Goal: Register for event/course

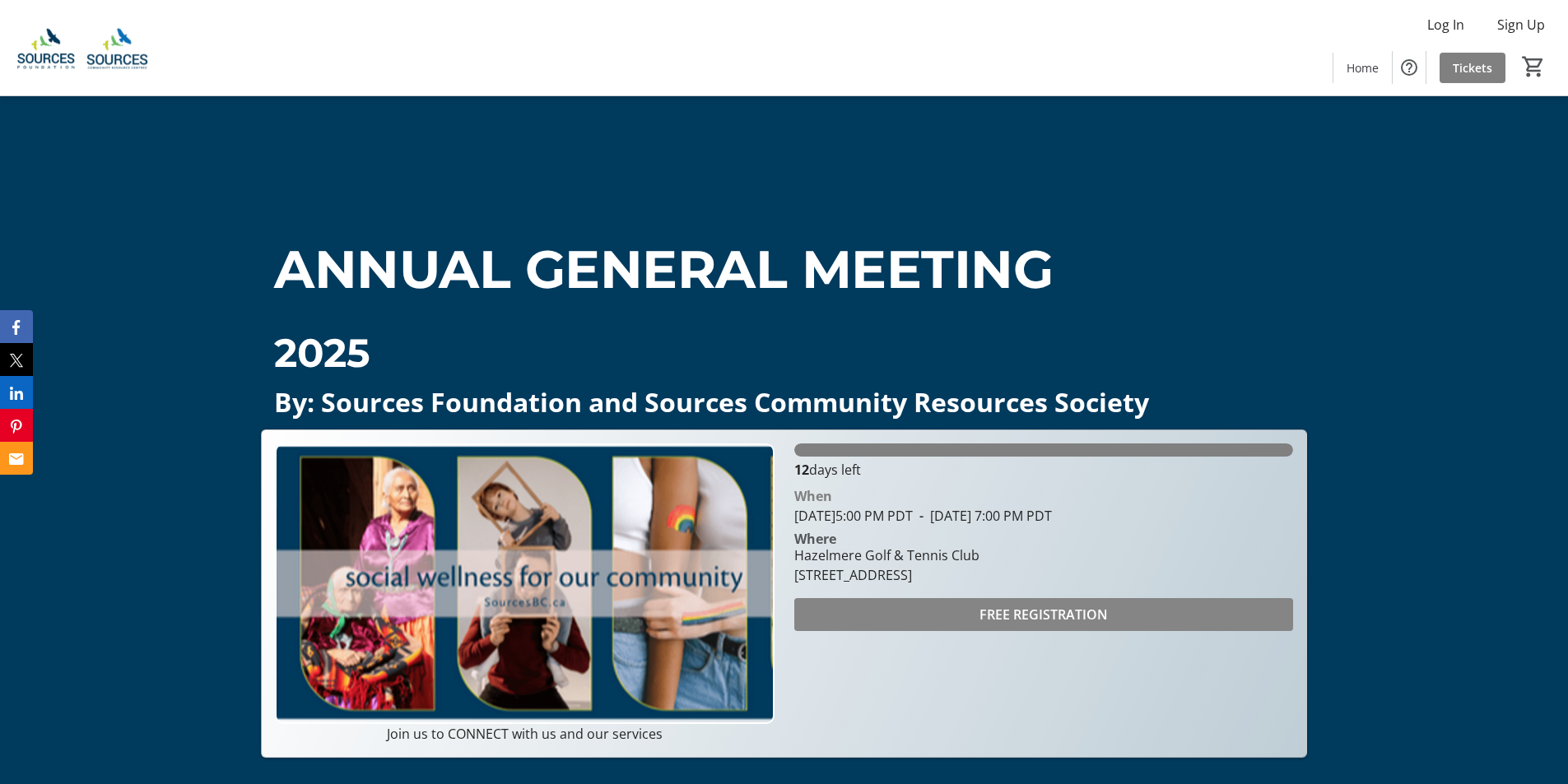
click at [1035, 609] on span "FREE REGISTRATION" at bounding box center [1043, 615] width 128 height 20
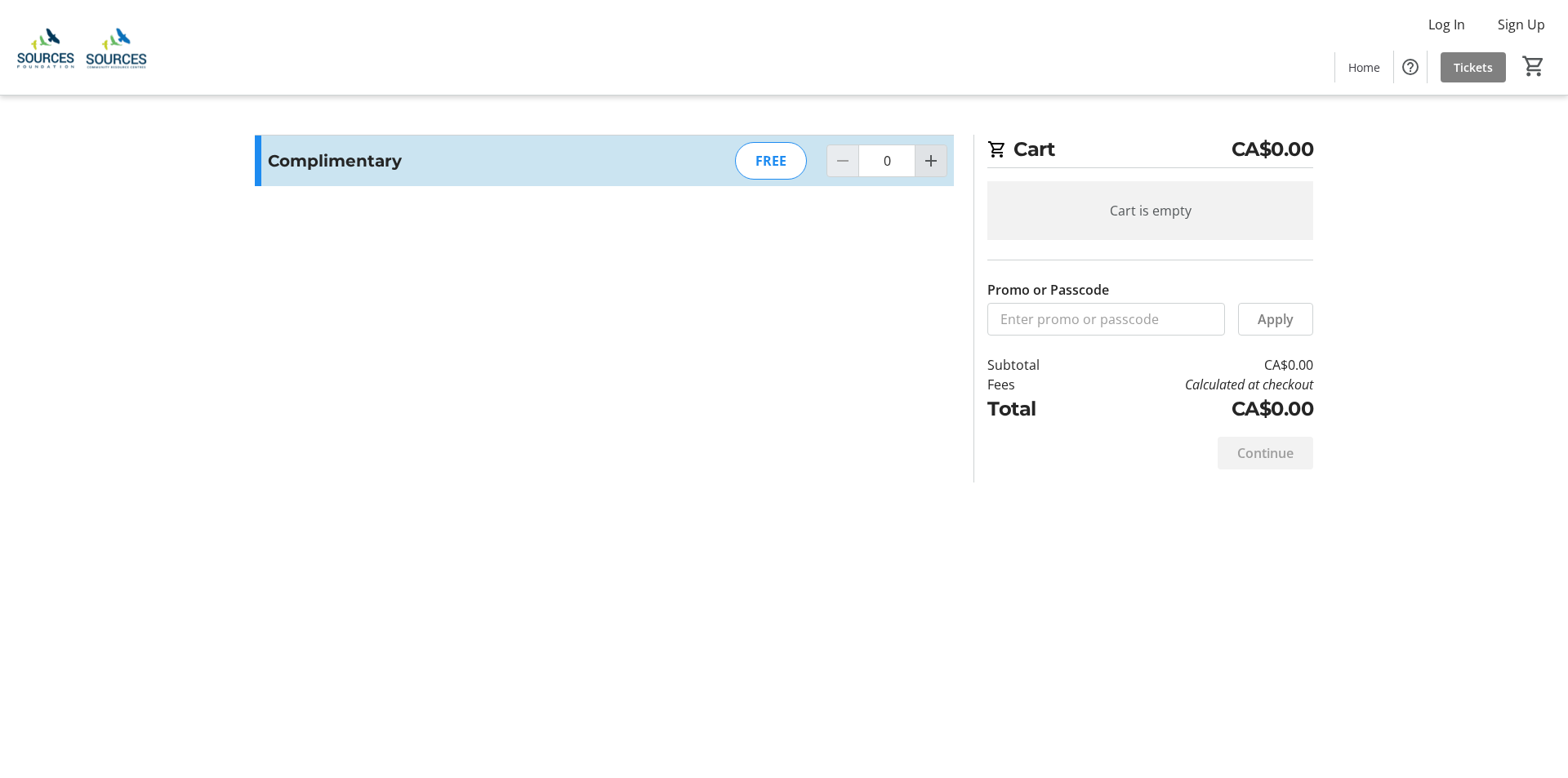
click at [930, 155] on mat-icon "Increment by one" at bounding box center [931, 161] width 20 height 20
type input "2"
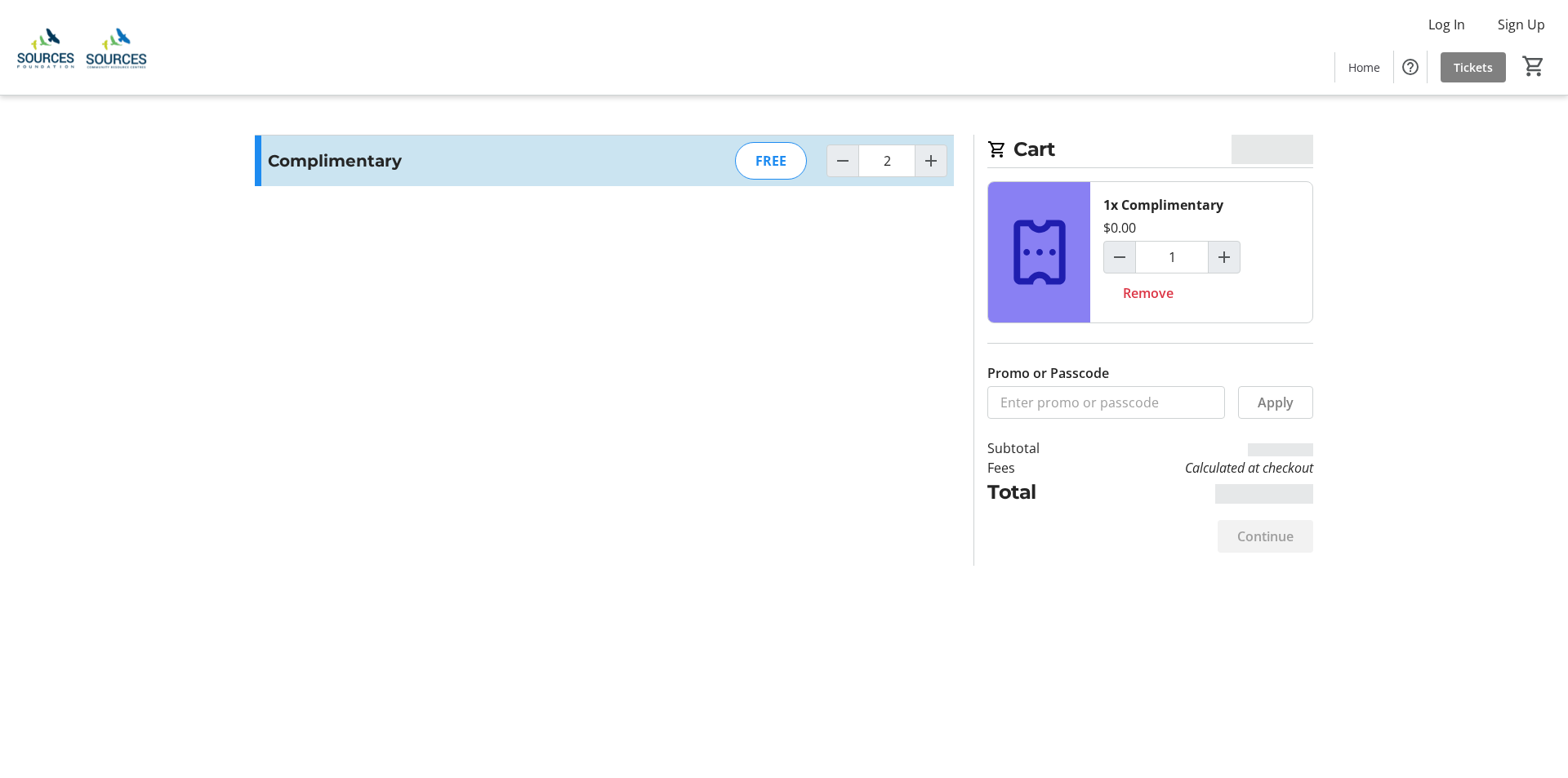
type input "2"
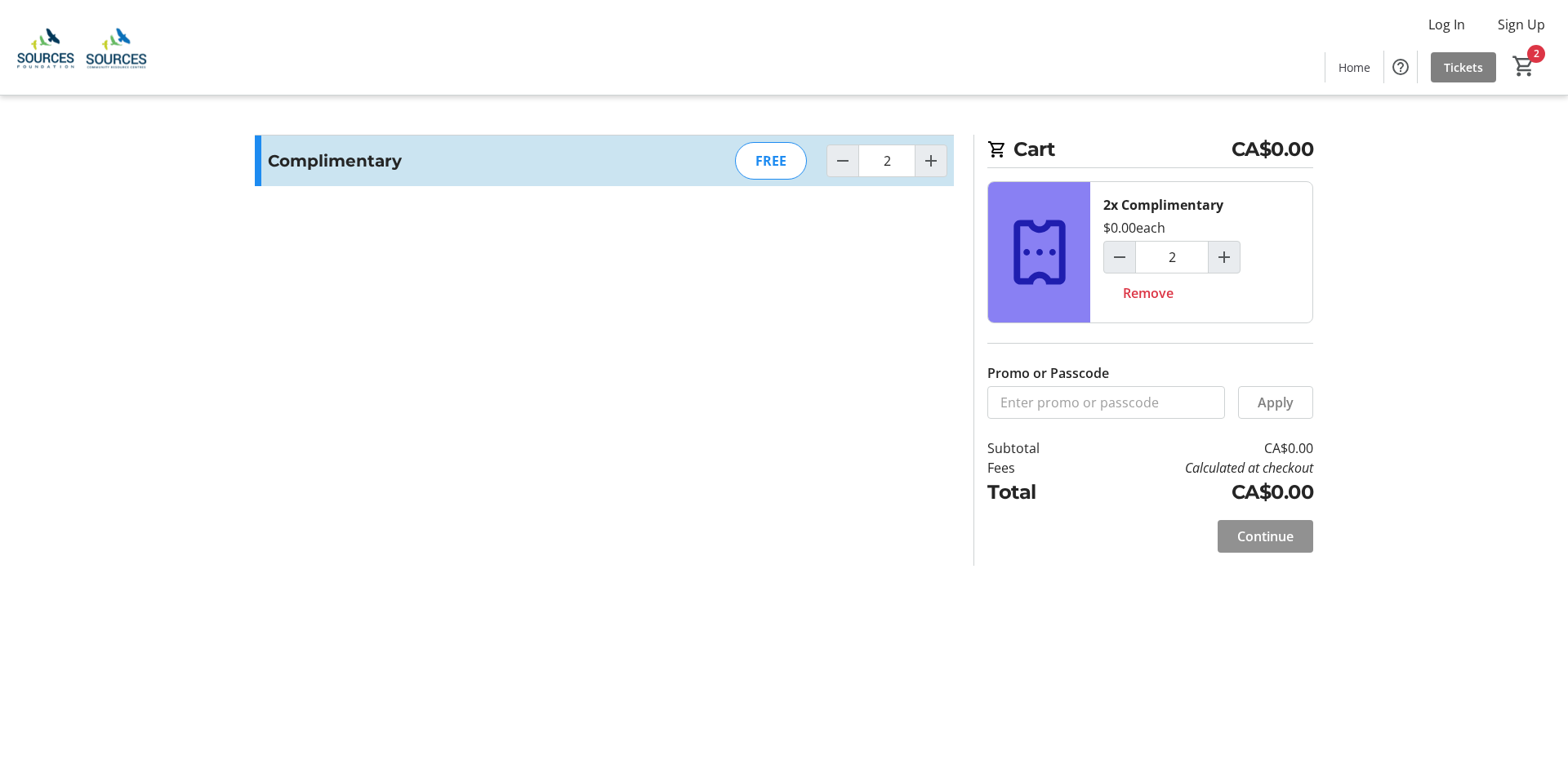
click at [1257, 529] on span "Continue" at bounding box center [1265, 537] width 56 height 20
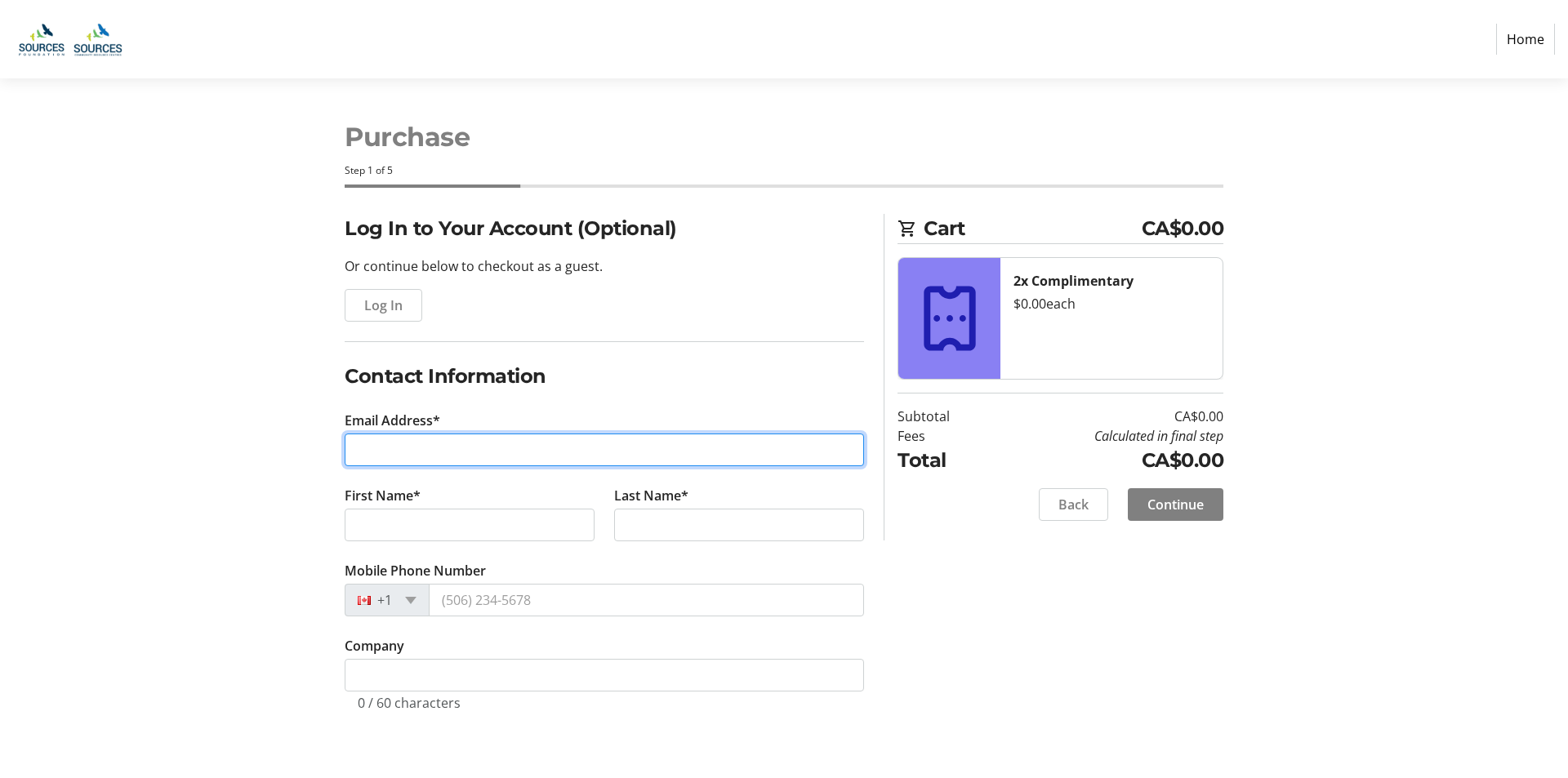
click at [371, 456] on input "Email Address*" at bounding box center [604, 450] width 520 height 33
type input "kay,[EMAIL_ADDRESS][DOMAIN_NAME]"
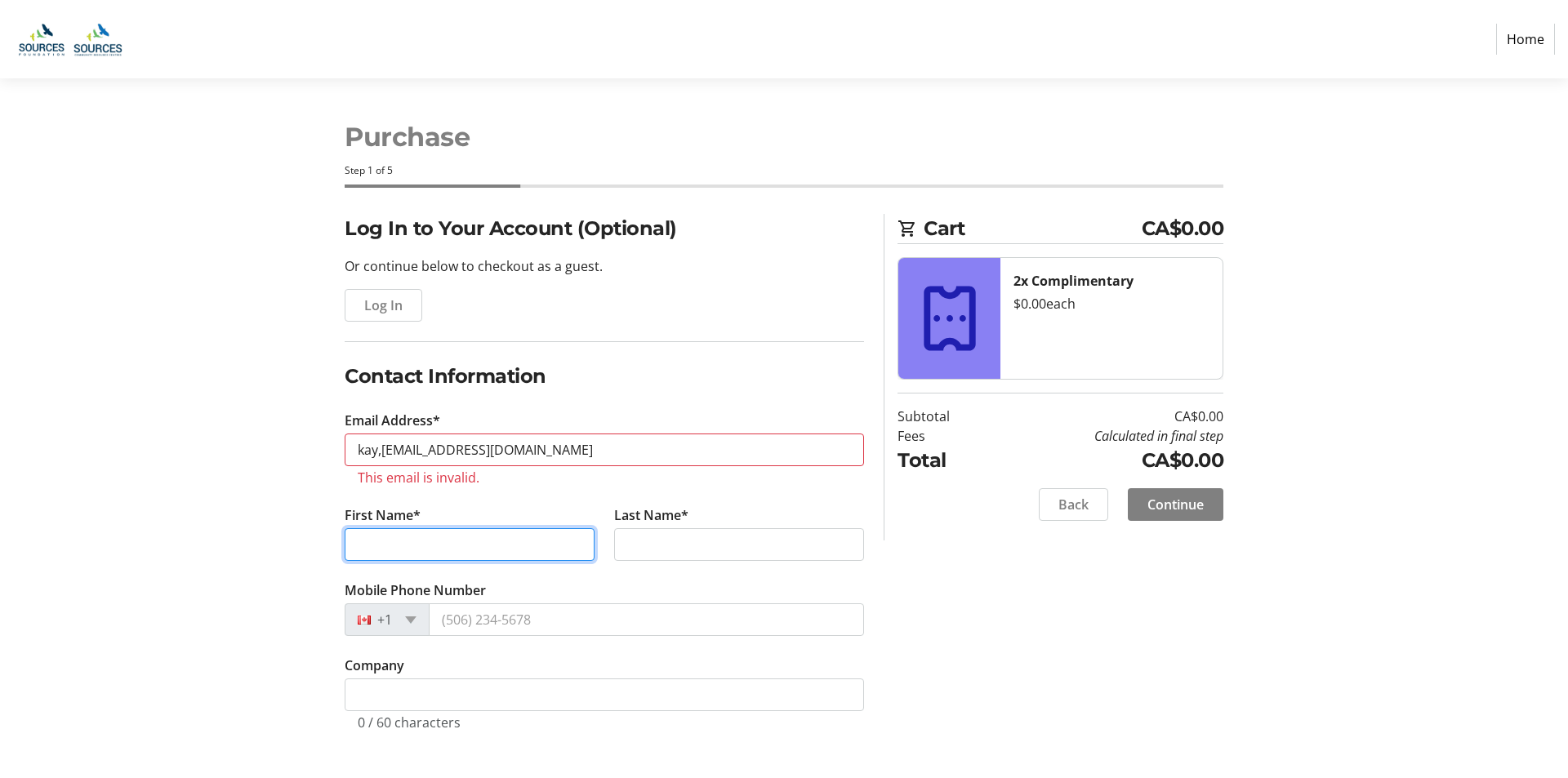
click at [385, 528] on tr-form-field "First Name*" at bounding box center [469, 542] width 269 height 75
type input "[PERSON_NAME]"
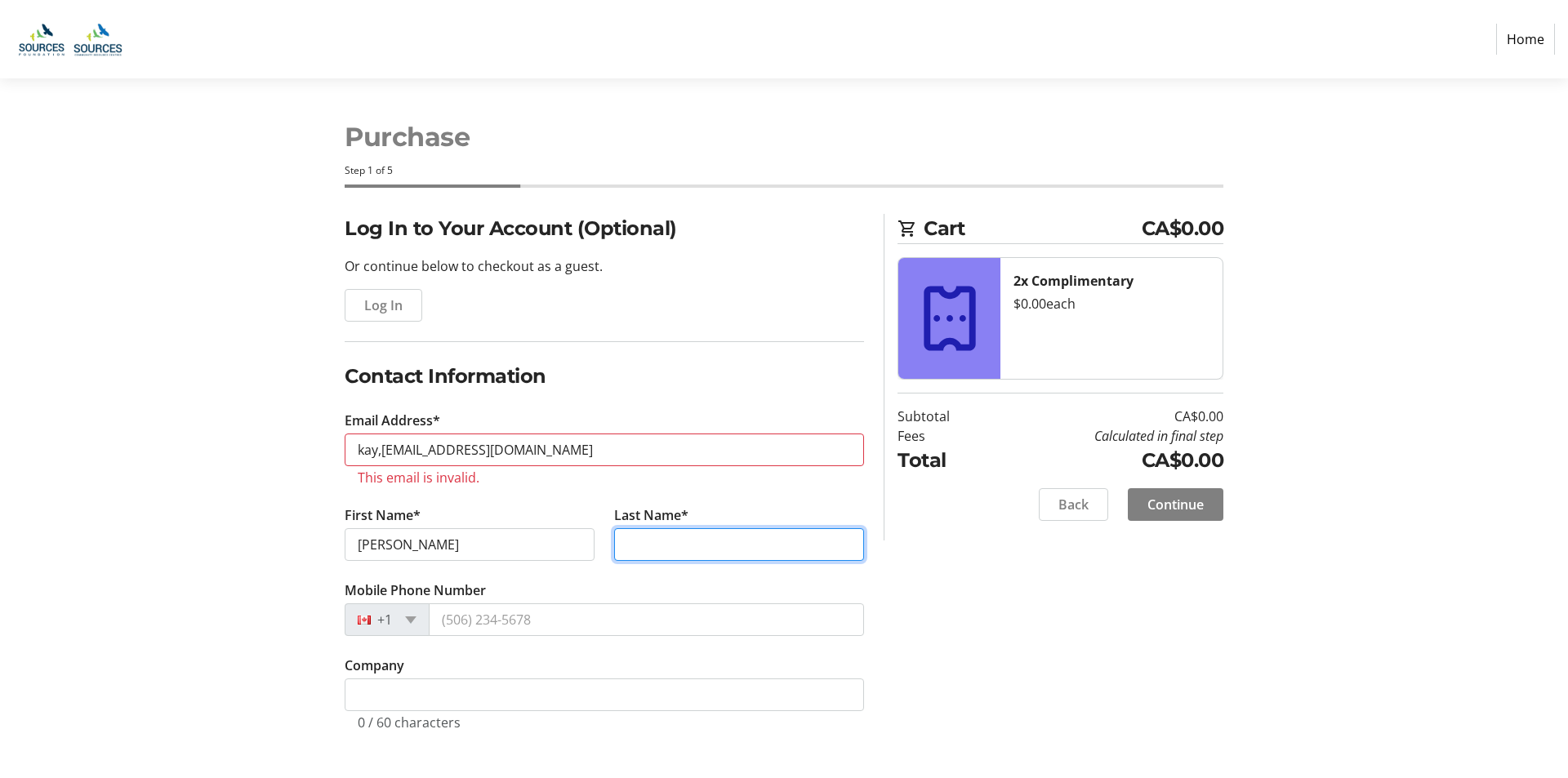
click at [667, 534] on input "Last Name*" at bounding box center [739, 545] width 250 height 33
type input "Sarai"
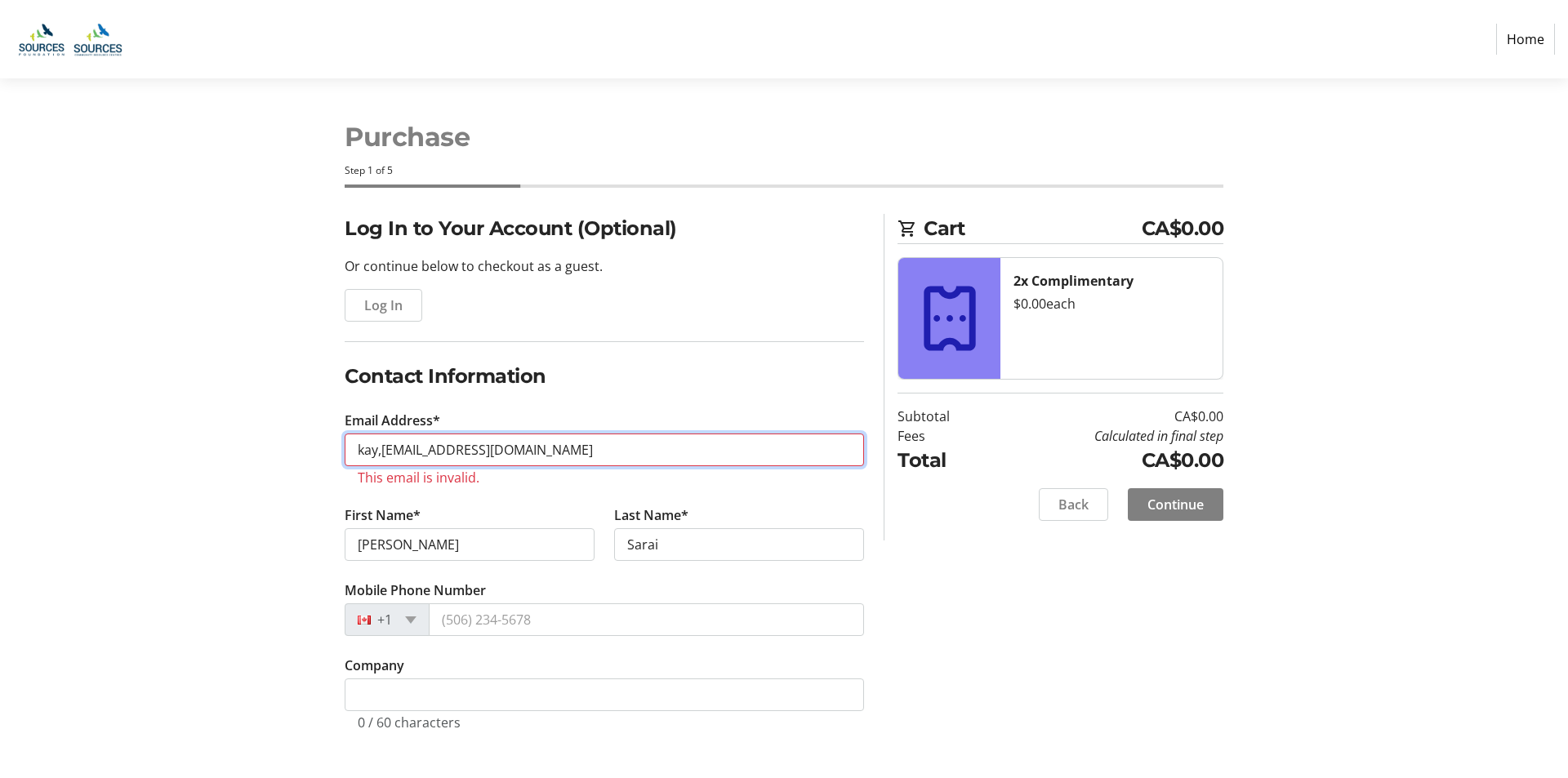
click at [381, 451] on input "kay,[EMAIL_ADDRESS][DOMAIN_NAME]" at bounding box center [604, 450] width 520 height 33
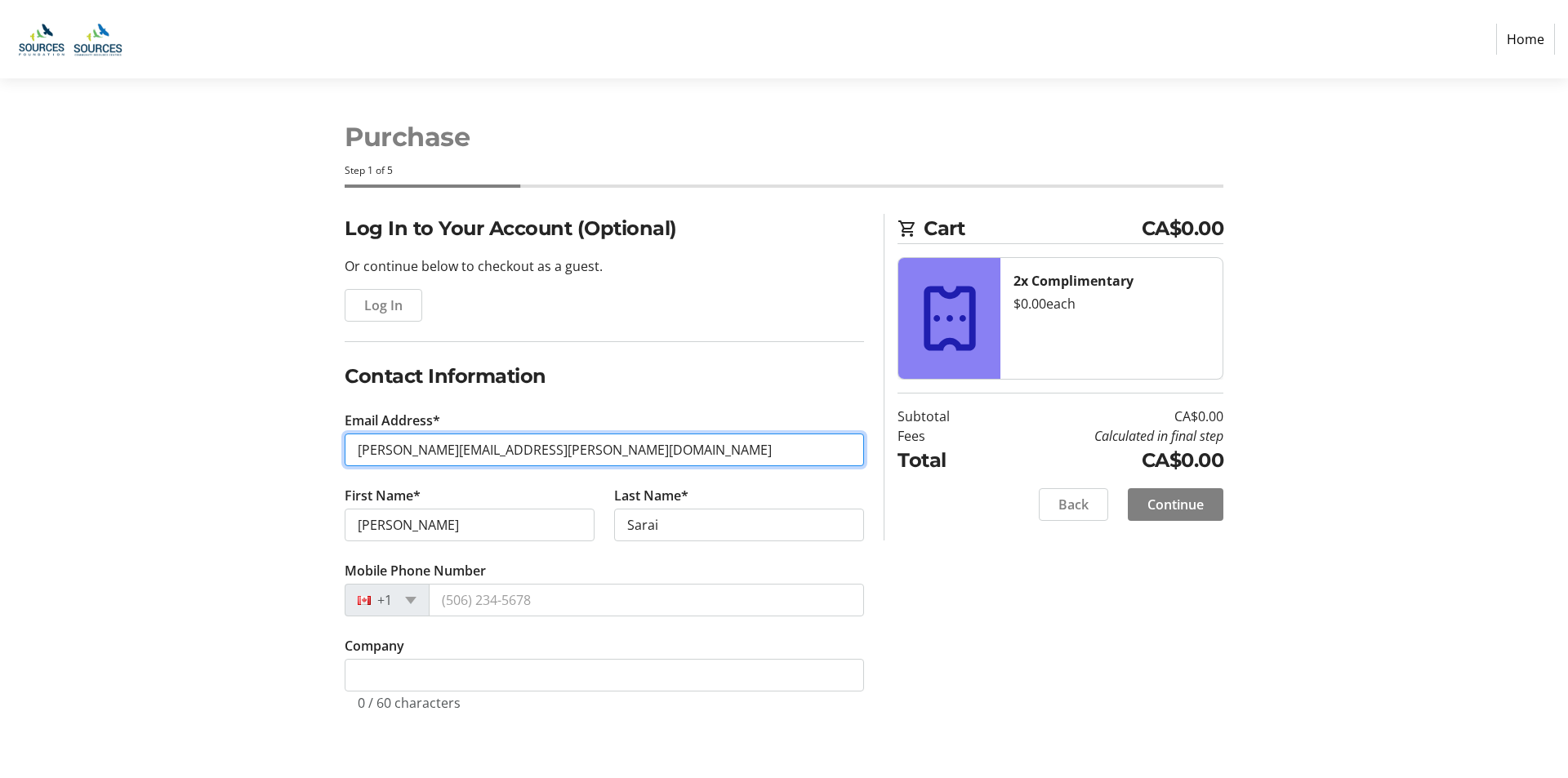
click at [524, 444] on input "[PERSON_NAME][EMAIL_ADDRESS][PERSON_NAME][DOMAIN_NAME]" at bounding box center [604, 450] width 520 height 33
type input "[PERSON_NAME][EMAIL_ADDRESS][PERSON_NAME][DOMAIN_NAME]"
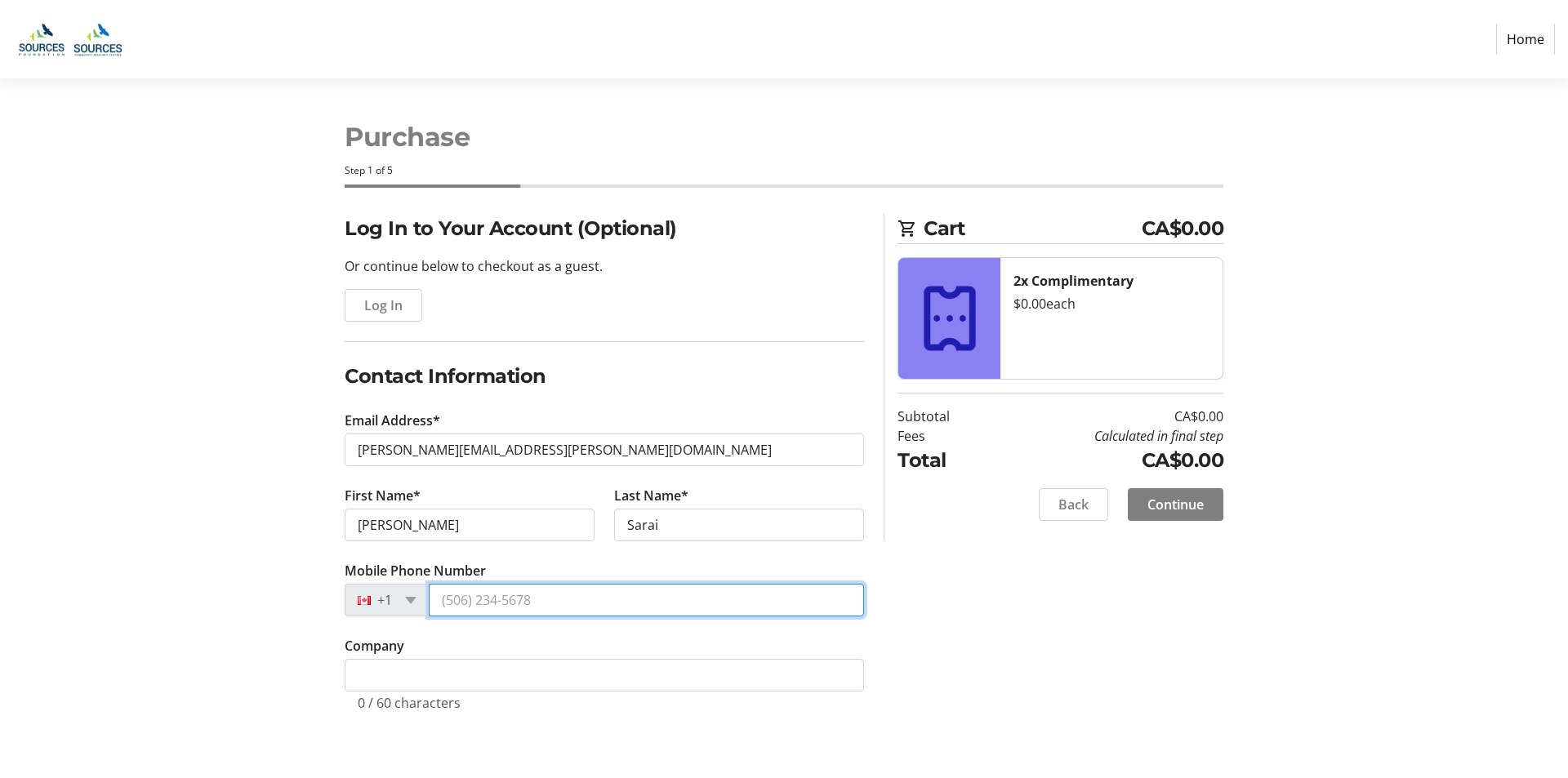
click at [539, 605] on input "Mobile Phone Number" at bounding box center [647, 600] width 435 height 33
type input "[PHONE_NUMBER]"
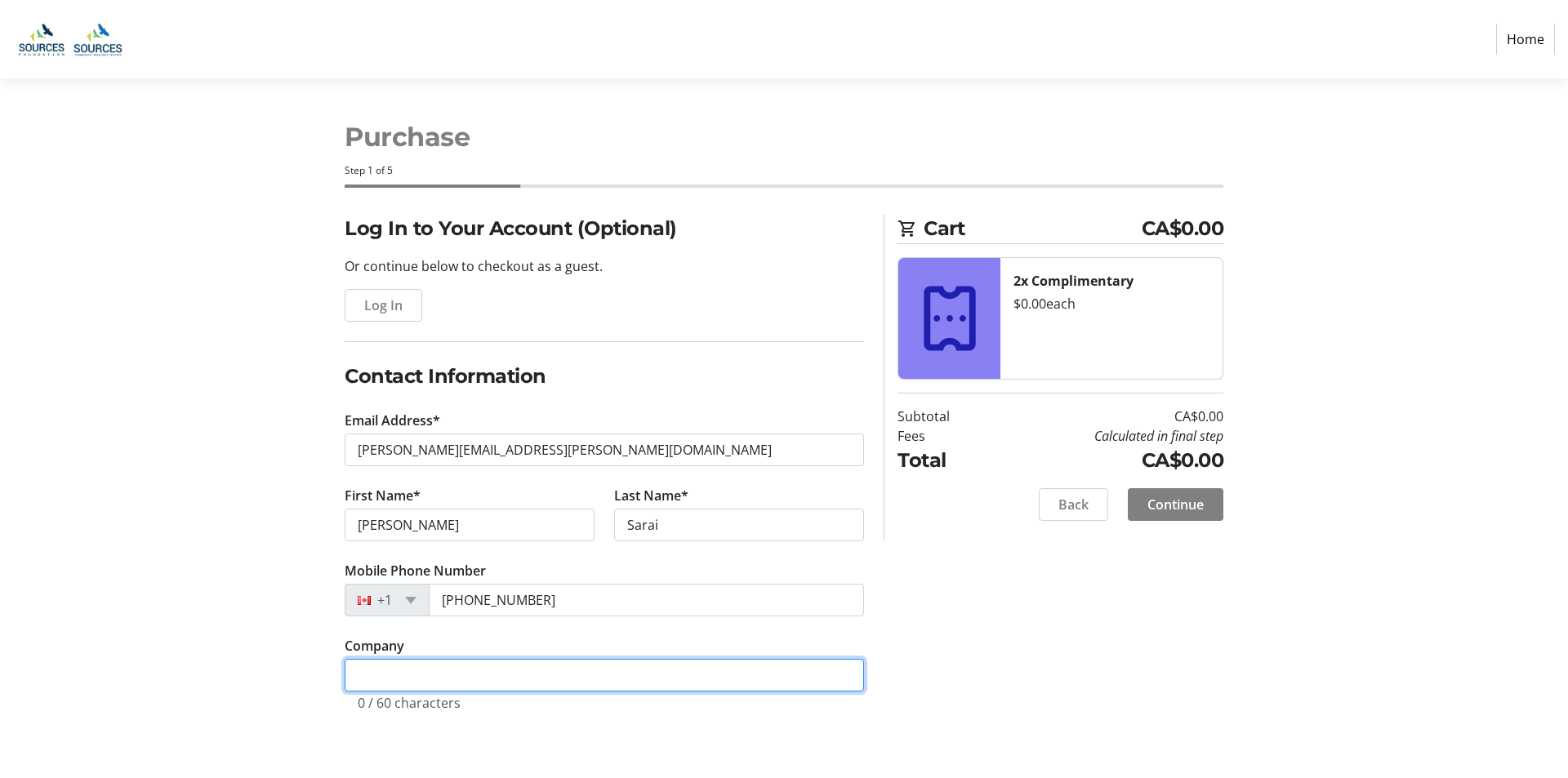
click at [354, 683] on input "Company" at bounding box center [604, 676] width 520 height 33
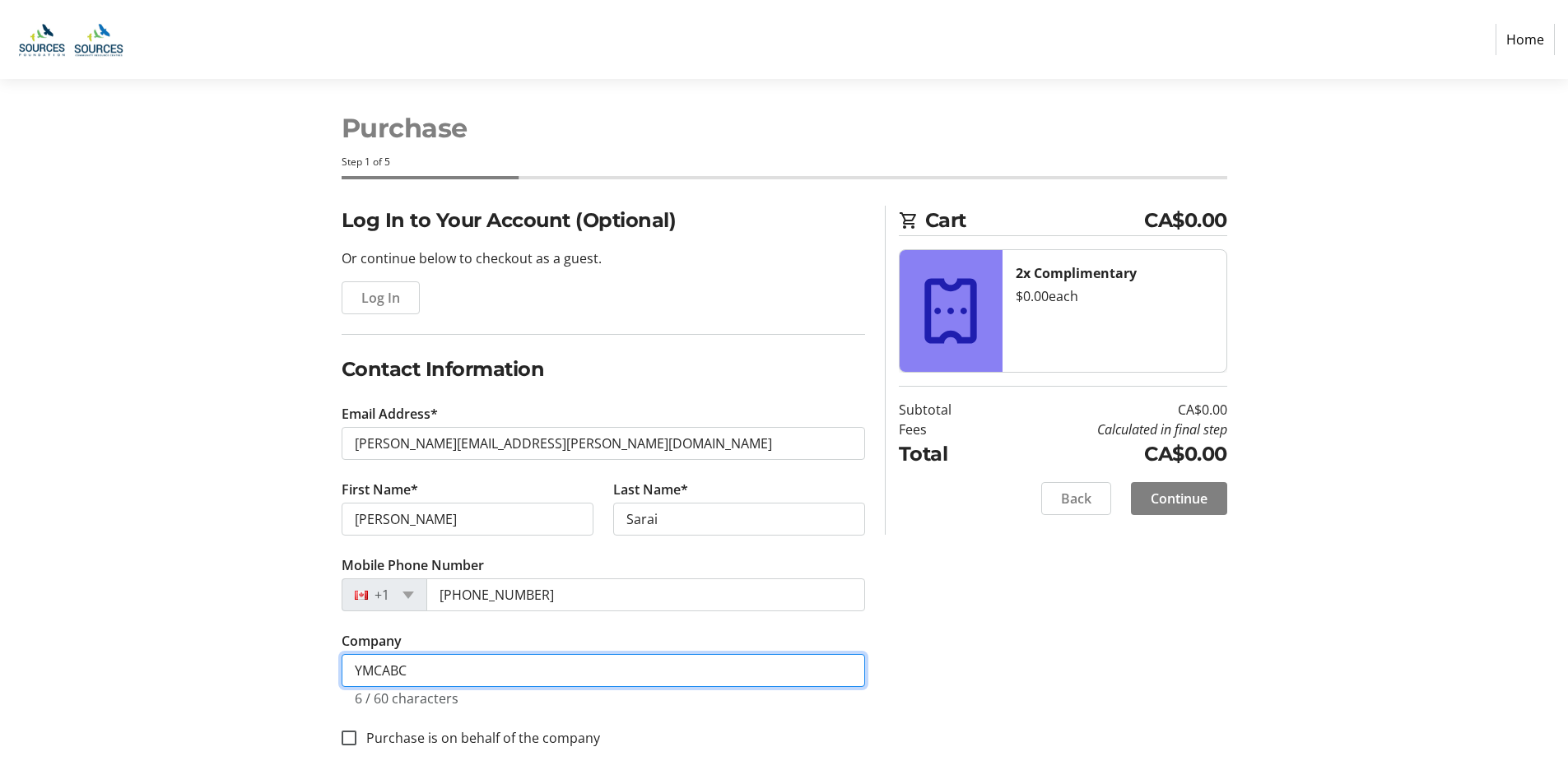
scroll to position [13, 0]
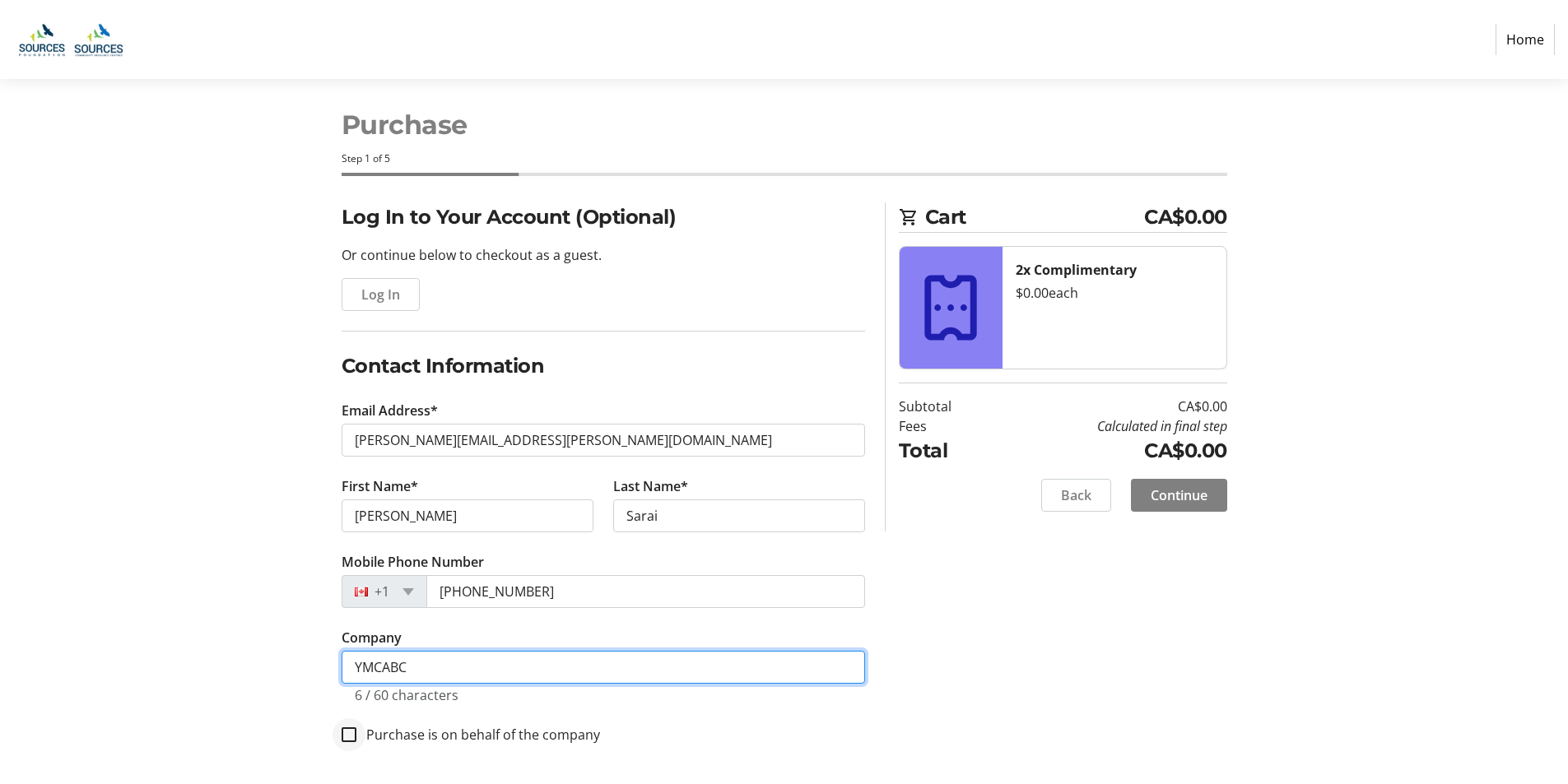
type input "YMCABC"
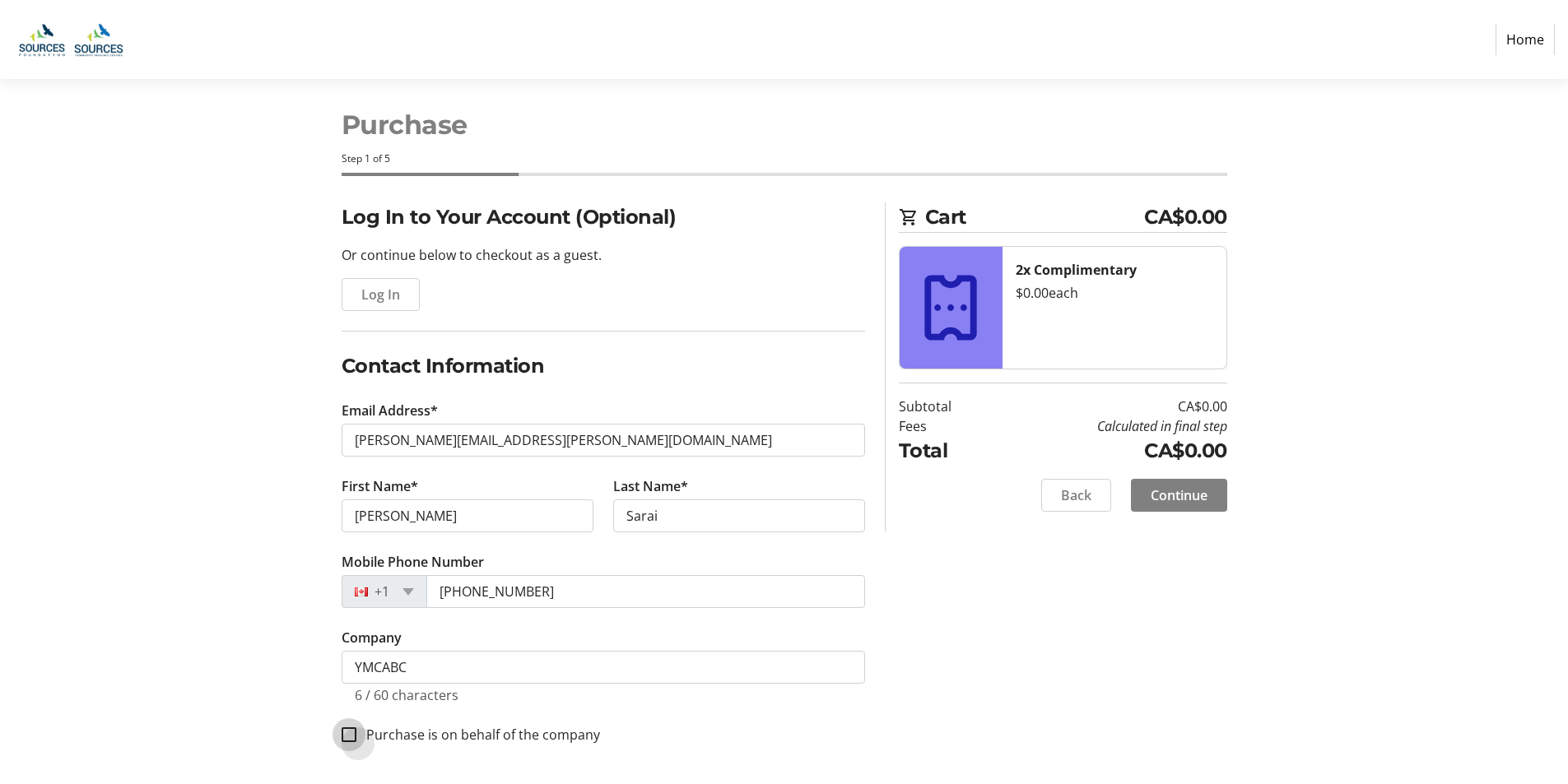
click at [343, 734] on input "Purchase is on behalf of the company" at bounding box center [349, 735] width 15 height 15
checkbox input "true"
click at [1177, 492] on span "Continue" at bounding box center [1179, 495] width 57 height 20
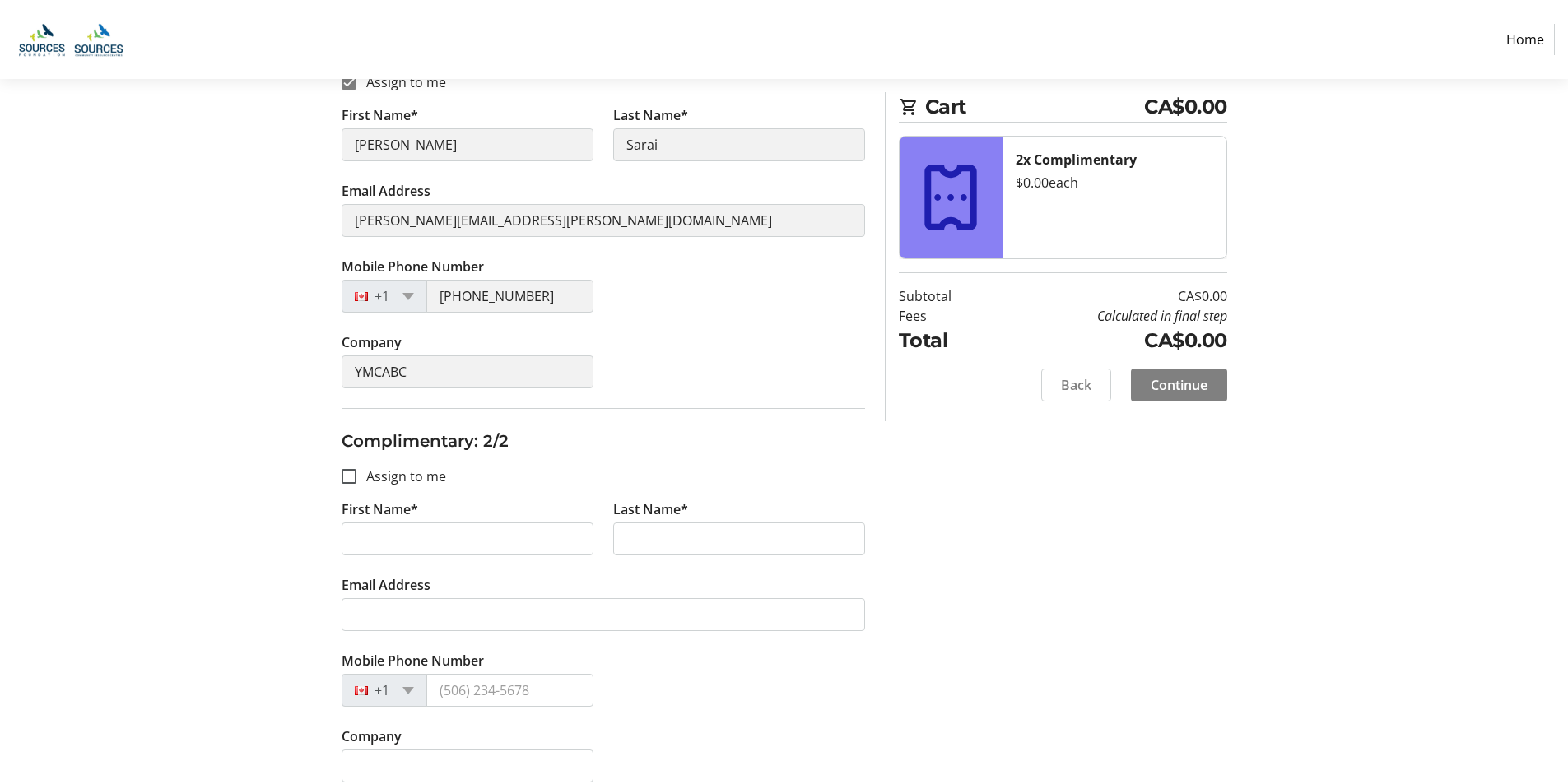
scroll to position [302, 0]
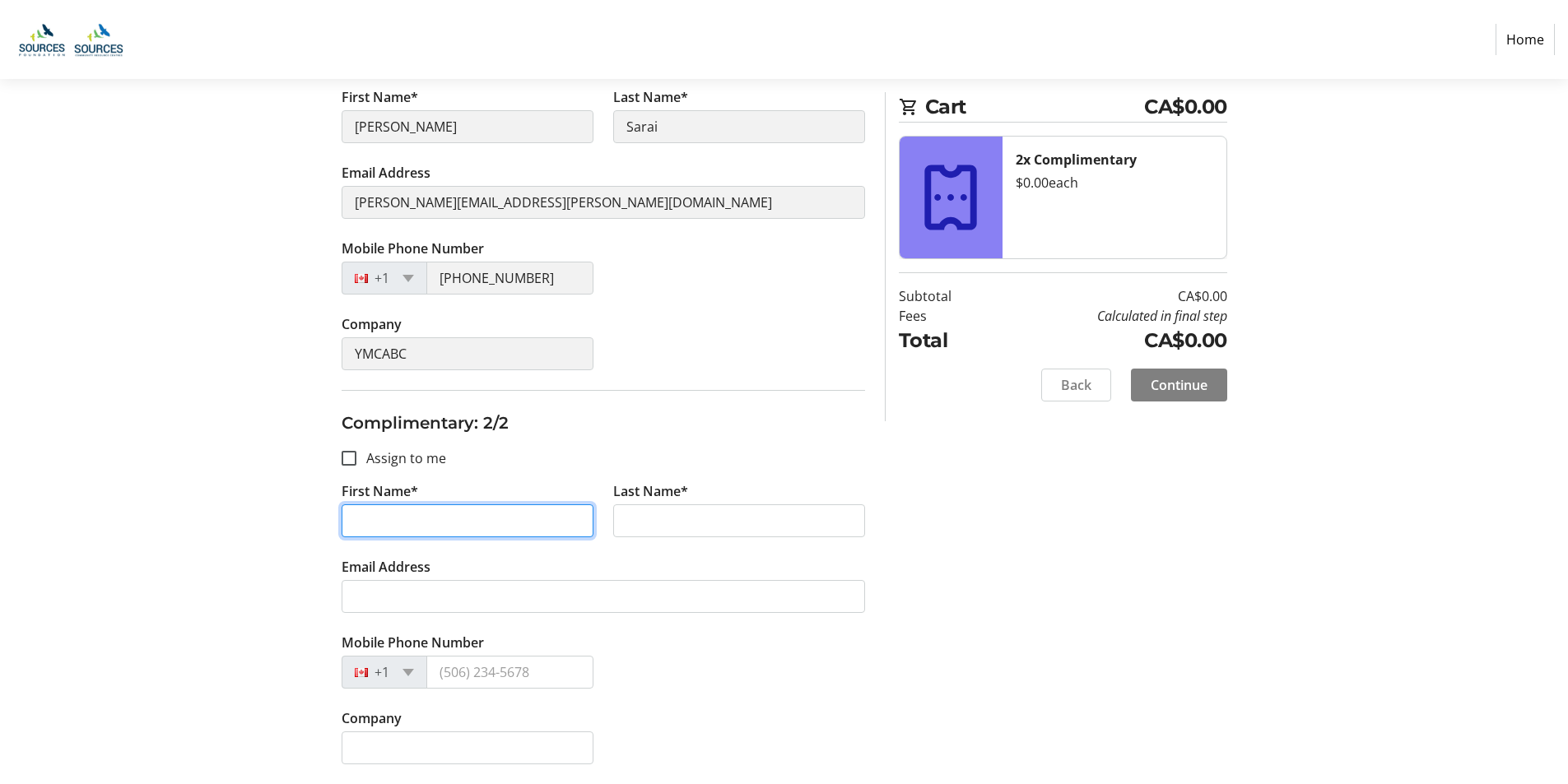
click at [366, 518] on input "First Name*" at bounding box center [468, 521] width 252 height 33
type input "[PERSON_NAME]"
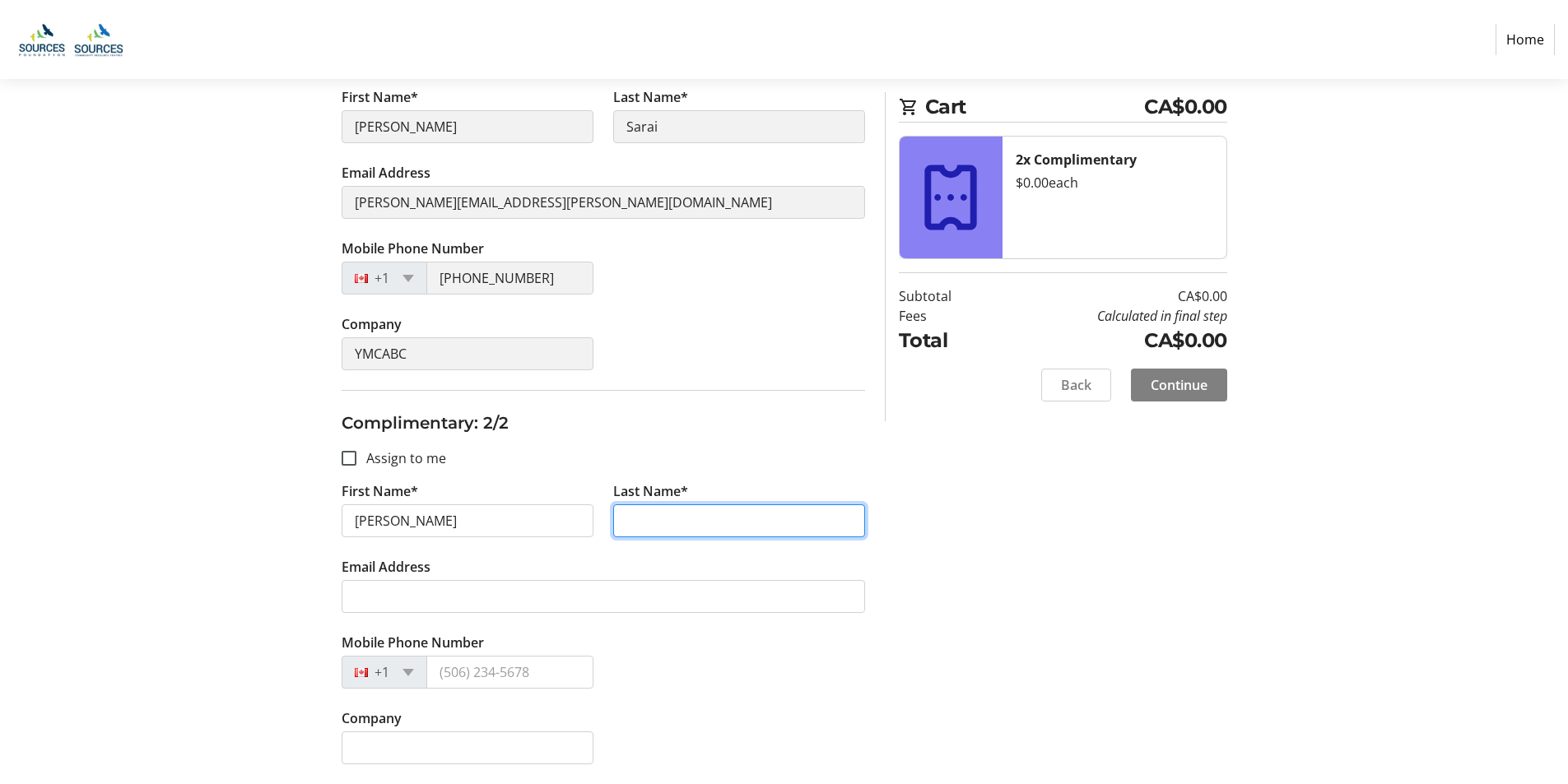
click at [661, 532] on input "Last Name*" at bounding box center [740, 521] width 252 height 33
type input "[PERSON_NAME]"
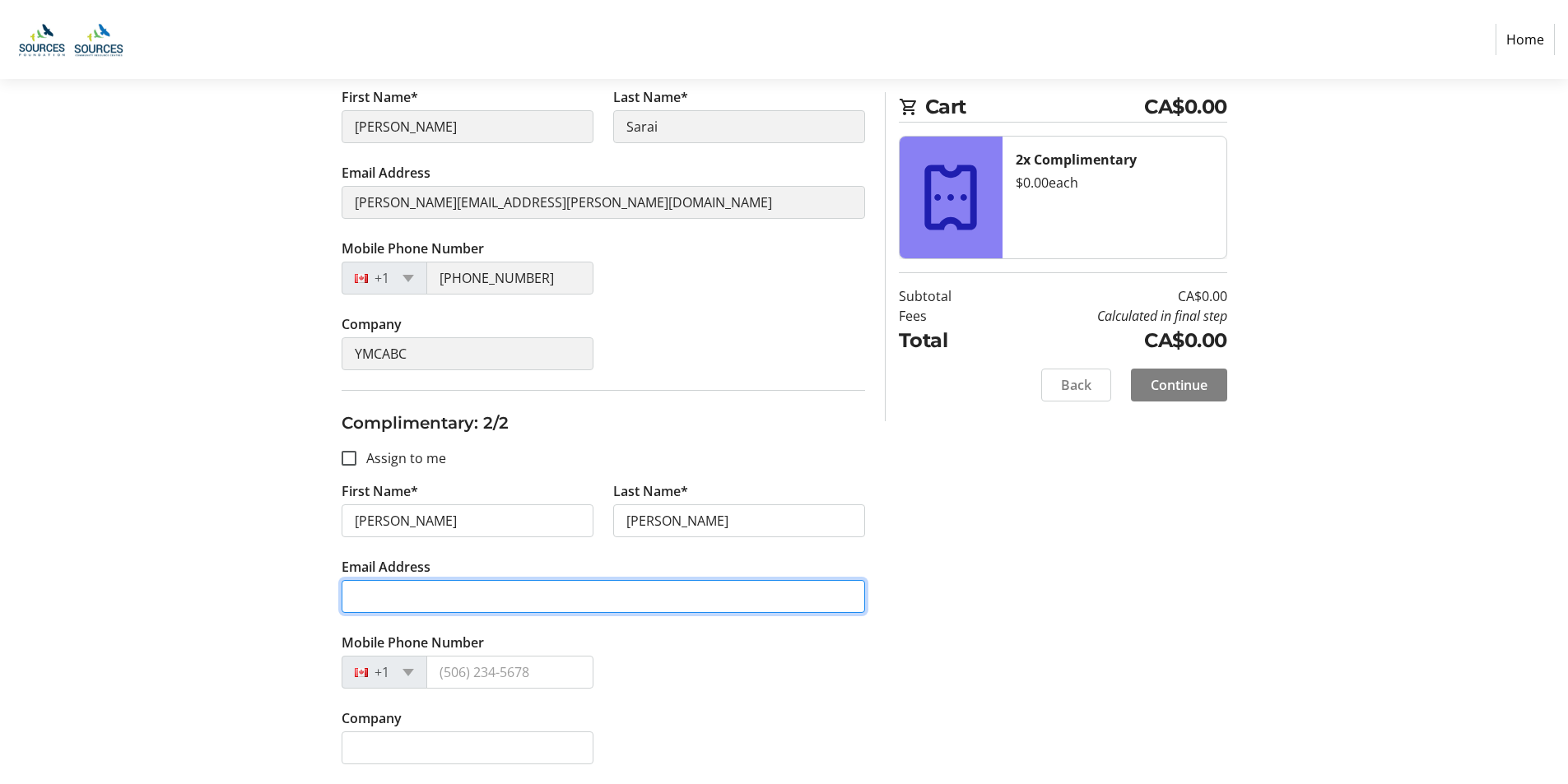
click at [394, 596] on input "Email Address" at bounding box center [603, 597] width 524 height 33
type input "[EMAIL_ADDRESS][PERSON_NAME][DOMAIN_NAME]"
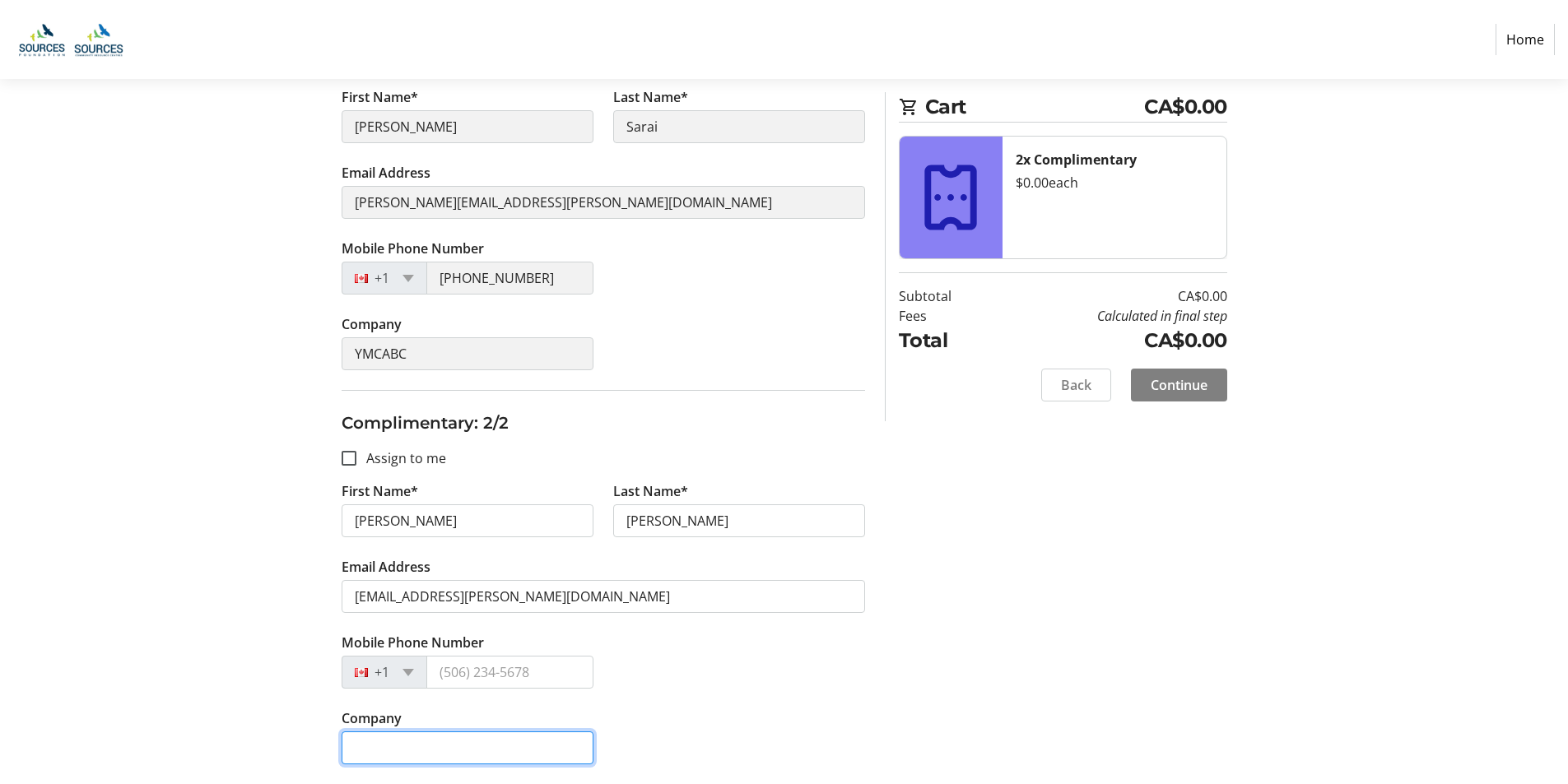
click at [363, 746] on input "Company" at bounding box center [468, 747] width 252 height 33
type input "YMCABC"
click at [1186, 384] on span "Continue" at bounding box center [1179, 386] width 57 height 20
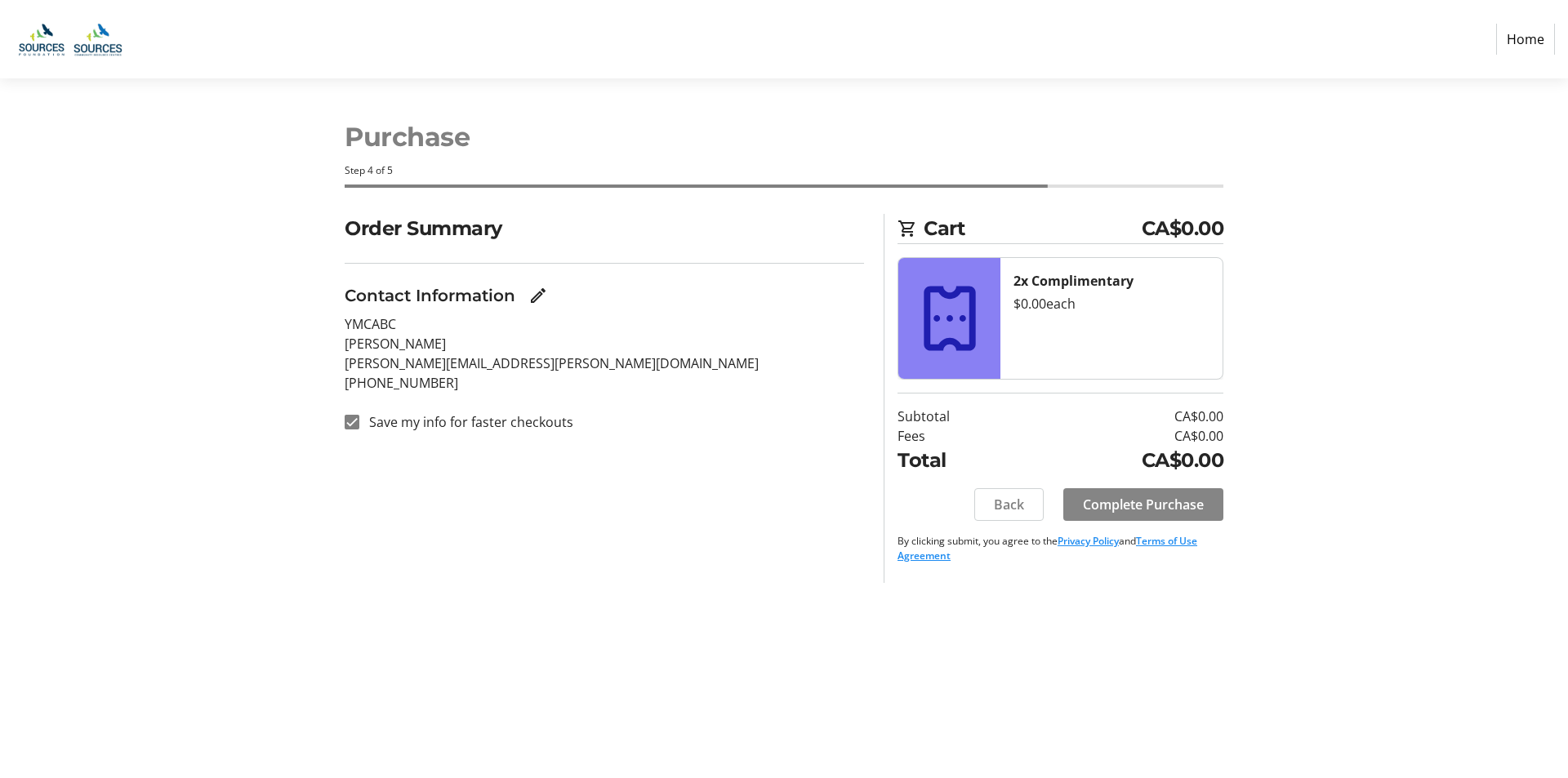
click at [1145, 501] on span "Complete Purchase" at bounding box center [1143, 505] width 121 height 20
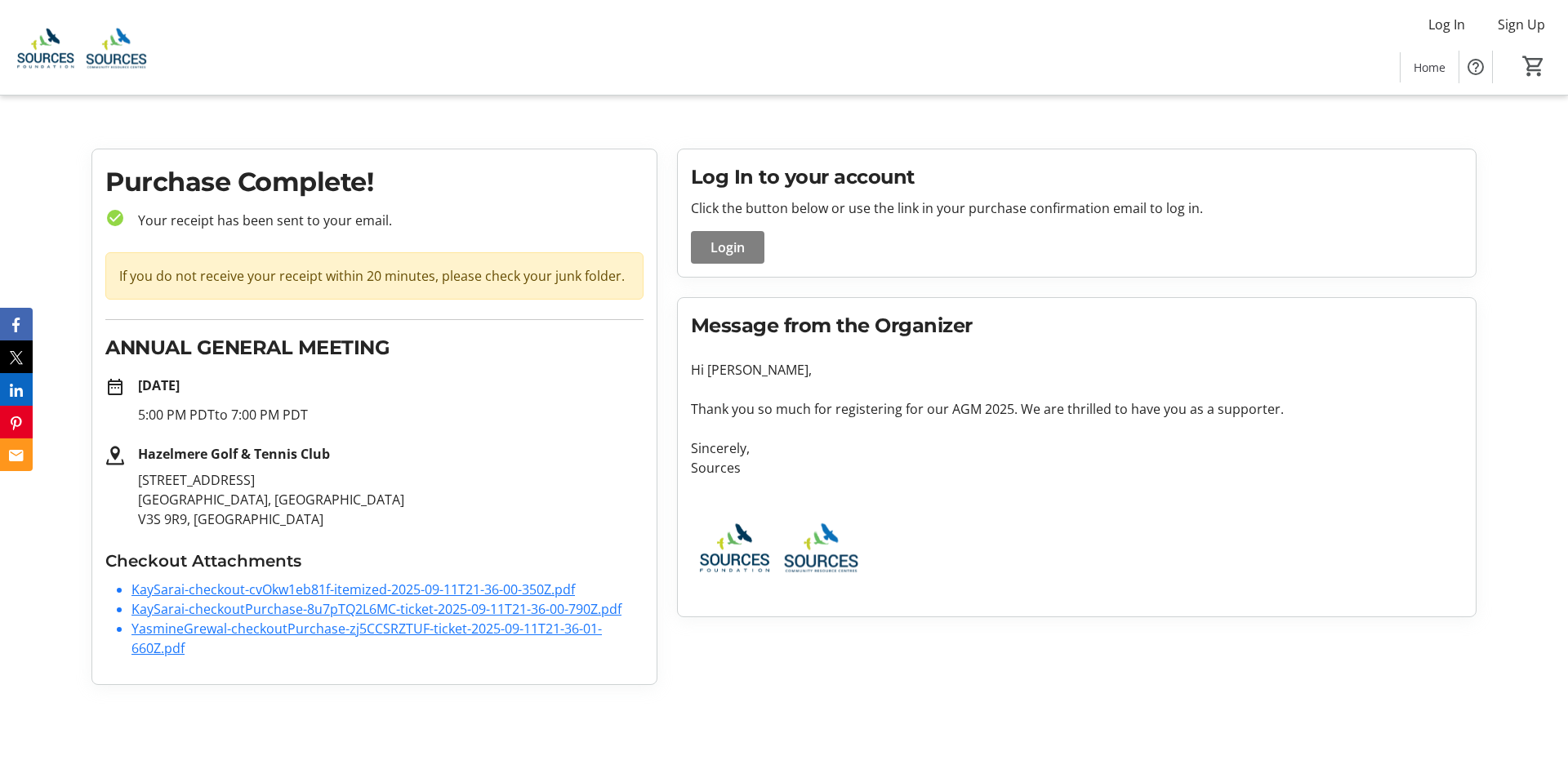
click at [112, 386] on mat-icon "date_range" at bounding box center [115, 387] width 20 height 20
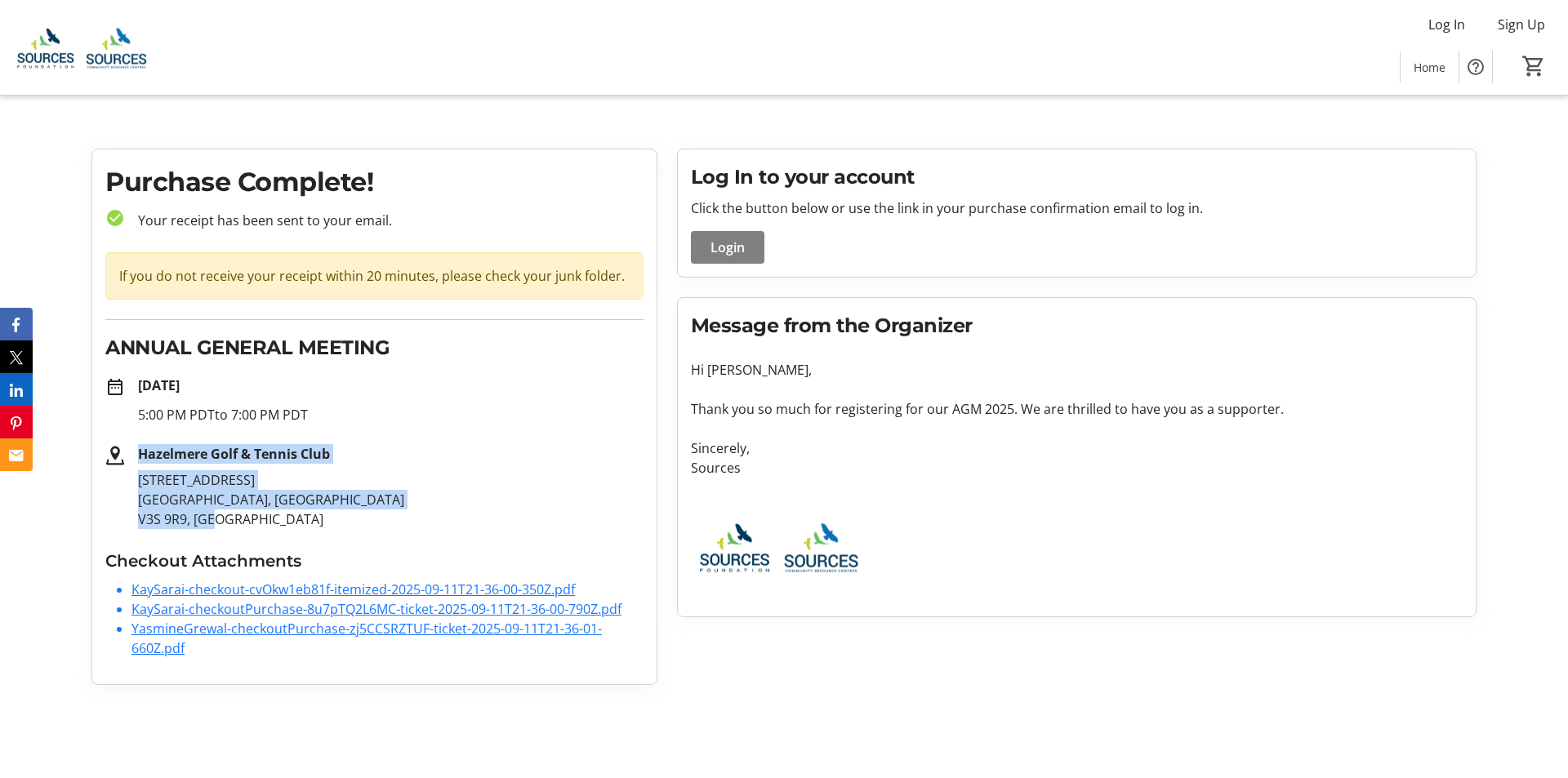
drag, startPoint x: 138, startPoint y: 455, endPoint x: 318, endPoint y: 512, distance: 188.8
click at [318, 512] on div "Hazelmere Golf & Tennis Club [STREET_ADDRESS]" at bounding box center [385, 487] width 519 height 85
copy div "Hazelmere Golf & Tennis Club [STREET_ADDRESS]"
